Goal: Transaction & Acquisition: Download file/media

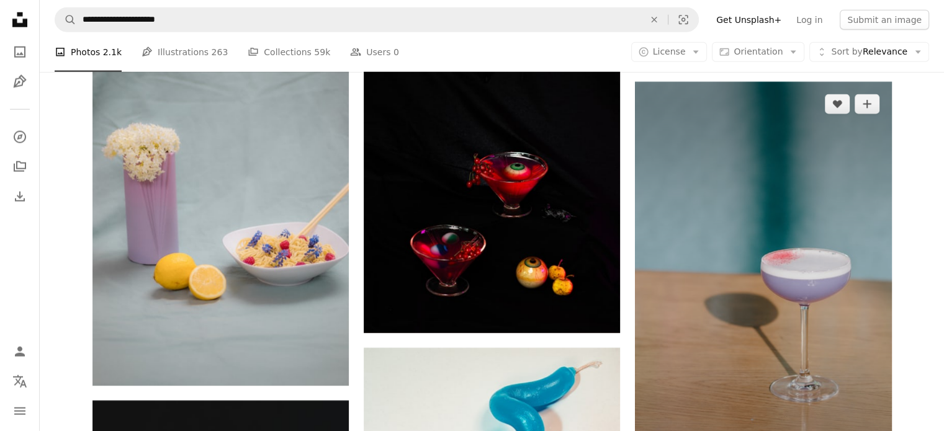
scroll to position [12666, 0]
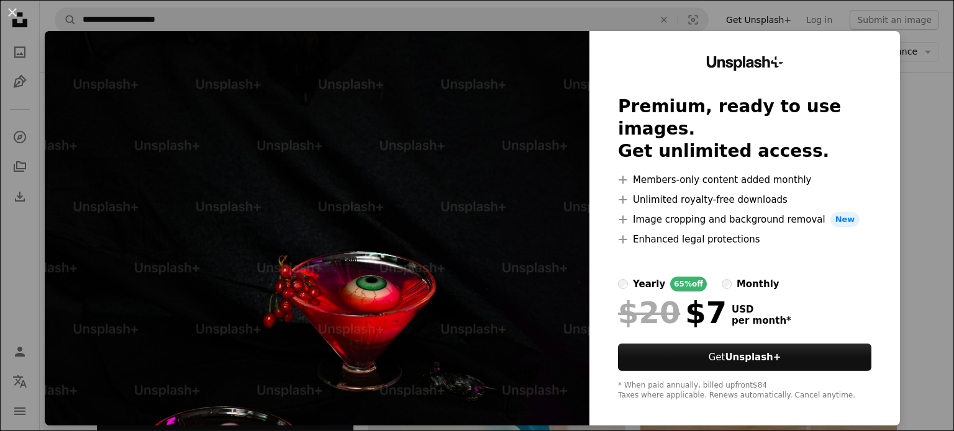
click at [922, 179] on div "An X shape Unsplash+ Premium, ready to use images. Get unlimited access. A plus…" at bounding box center [477, 215] width 954 height 431
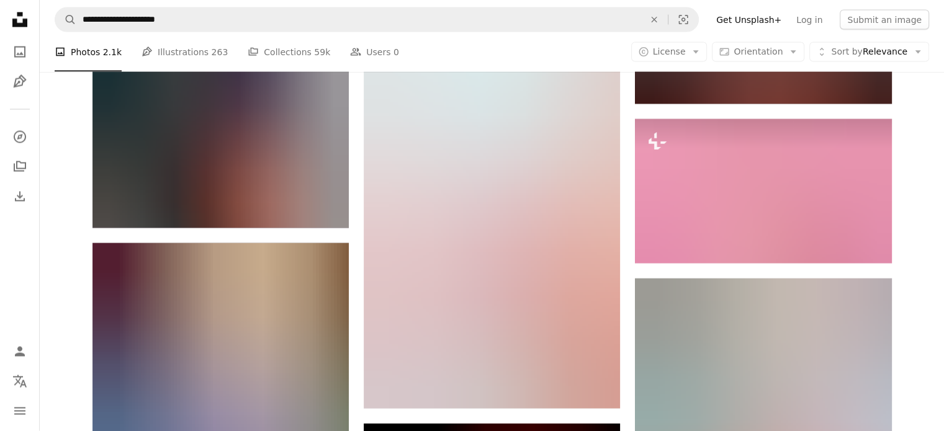
scroll to position [21447, 0]
